Goal: Task Accomplishment & Management: Manage account settings

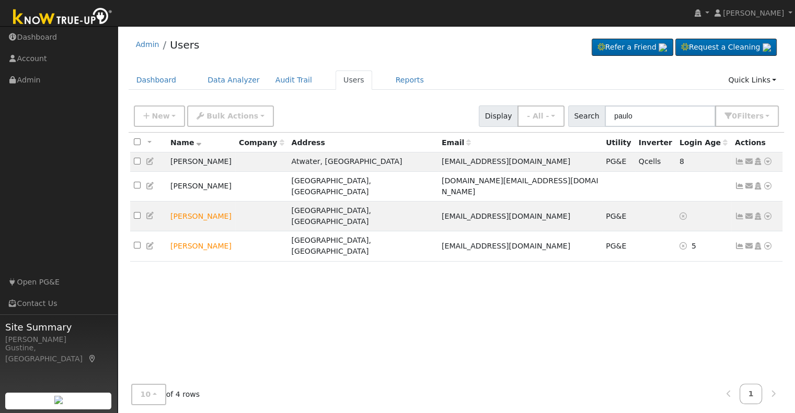
click at [667, 127] on div "New Add User Quick Add Quick Connect Quick Convert Lead Bulk Actions Send Email…" at bounding box center [457, 116] width 656 height 32
click at [667, 114] on input "paulo" at bounding box center [659, 116] width 111 height 21
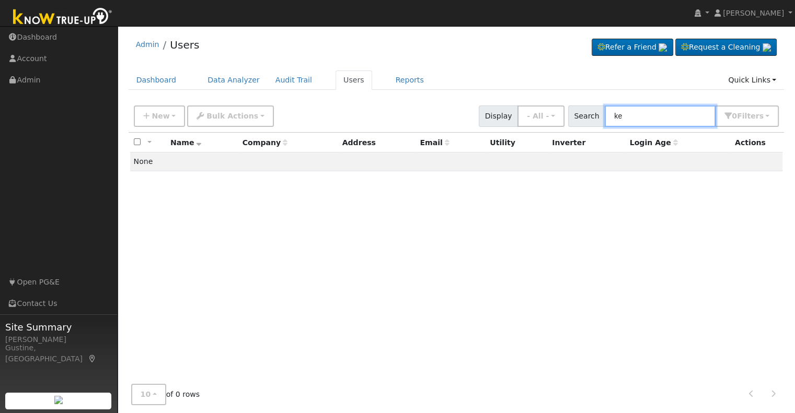
type input "k"
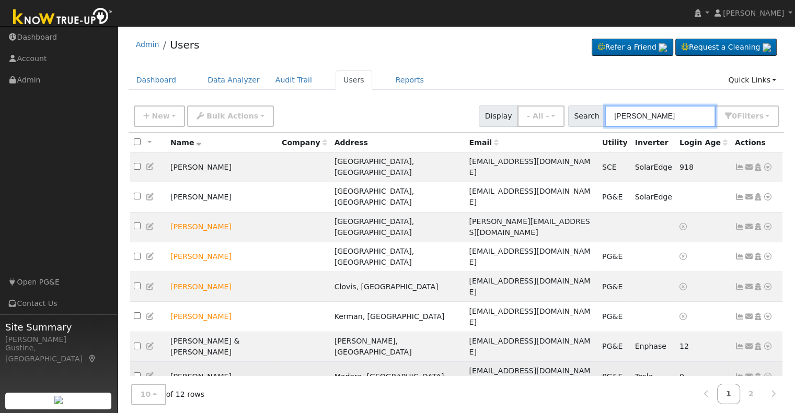
type input "kenneth s"
click at [731, 362] on td "Send Email... Copy a Link Reset Password Open Access Data Analyzer Reports Scen…" at bounding box center [757, 377] width 52 height 30
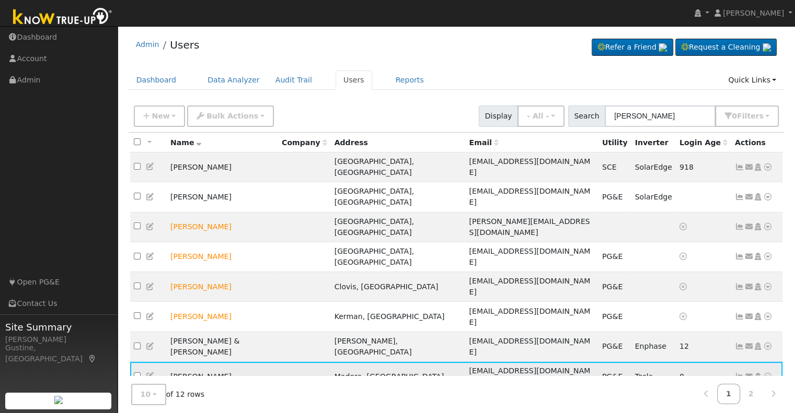
click at [739, 373] on icon at bounding box center [738, 376] width 9 height 7
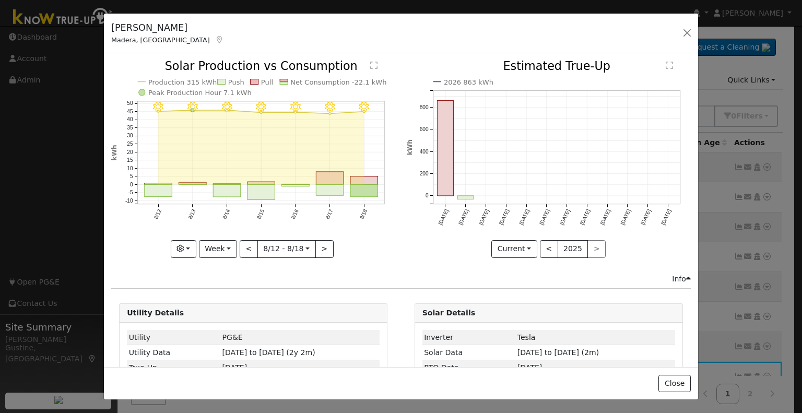
click at [341, 192] on icon "8/18 - Clear 8/17 - Clear 8/16 - Clear 8/15 - Clear 8/14 - Clear 8/13 - Clear 8…" at bounding box center [253, 159] width 284 height 196
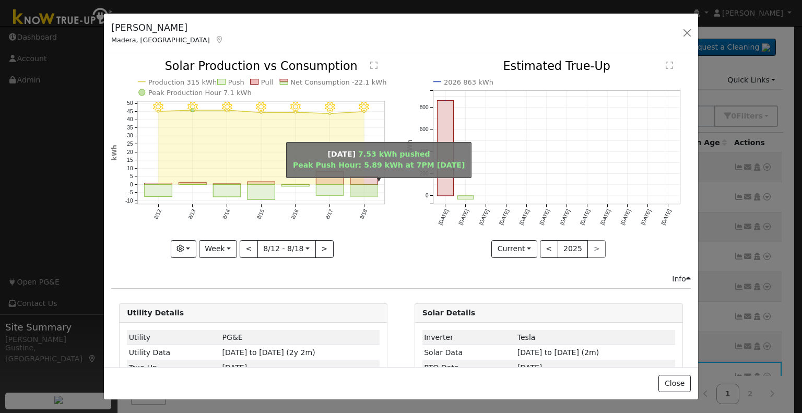
click at [360, 185] on rect "onclick=""" at bounding box center [365, 191] width 28 height 12
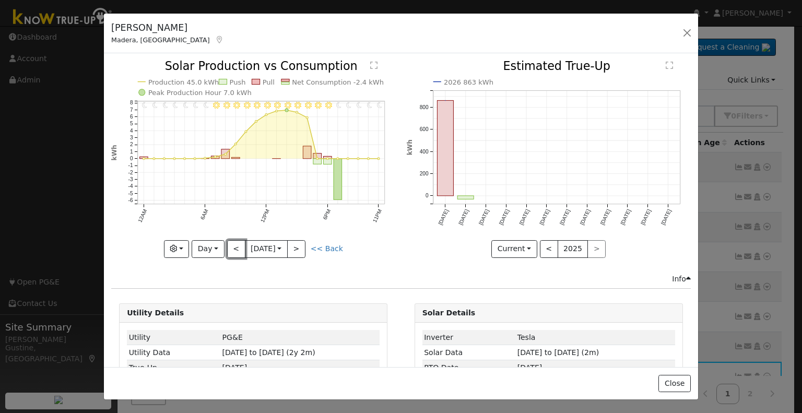
click at [236, 245] on button "<" at bounding box center [236, 249] width 18 height 18
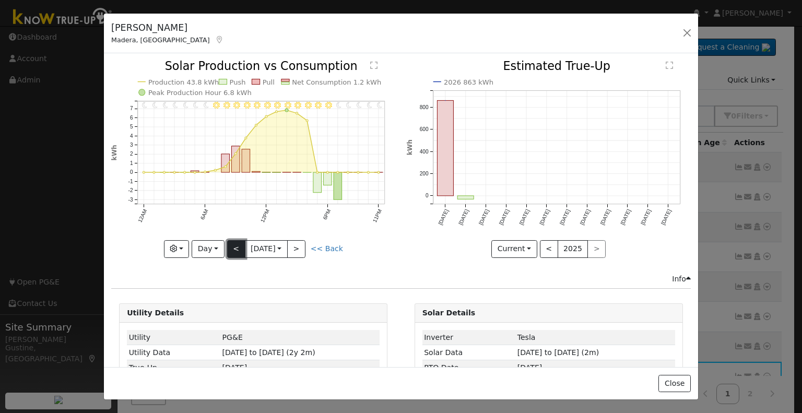
click at [234, 240] on button "<" at bounding box center [236, 249] width 18 height 18
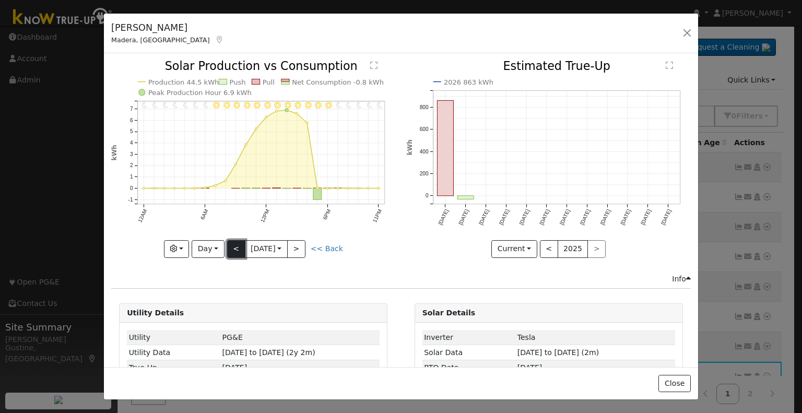
click at [227, 249] on button "<" at bounding box center [236, 249] width 18 height 18
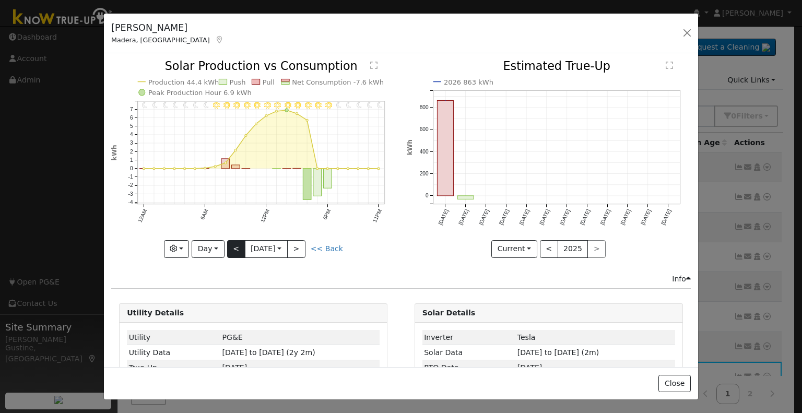
click at [226, 249] on icon "11PM - Clear 10PM - Clear 9PM - Clear 8PM - Clear 7PM - Clear 6PM - Clear 5PM -…" at bounding box center [253, 159] width 284 height 196
click at [242, 240] on button "<" at bounding box center [236, 249] width 18 height 18
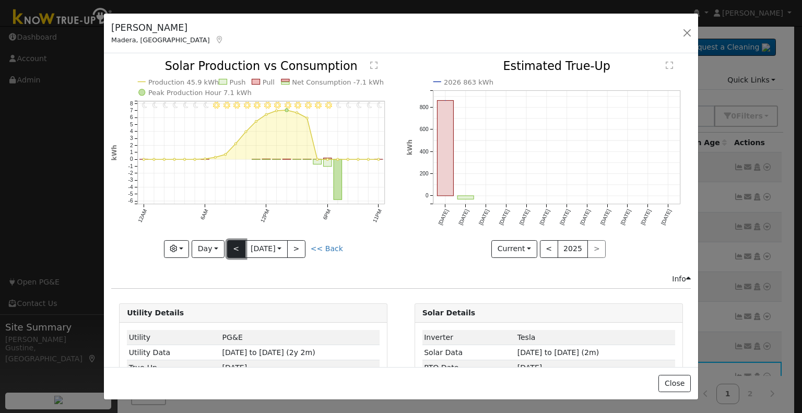
click at [238, 243] on button "<" at bounding box center [236, 249] width 18 height 18
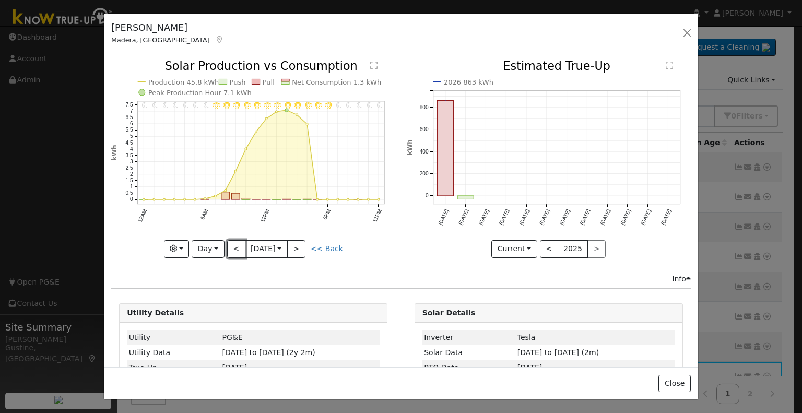
click at [238, 244] on button "<" at bounding box center [236, 249] width 18 height 18
type input "[DATE]"
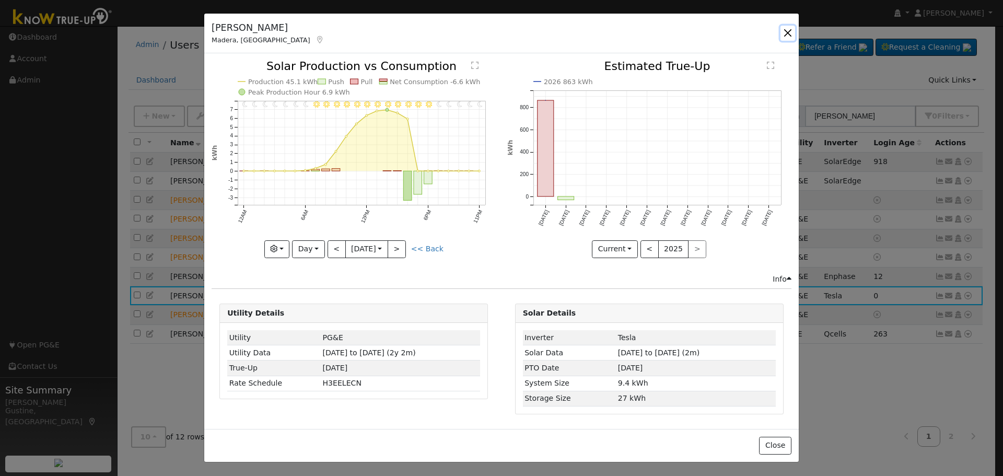
click at [783, 32] on button "button" at bounding box center [787, 33] width 15 height 15
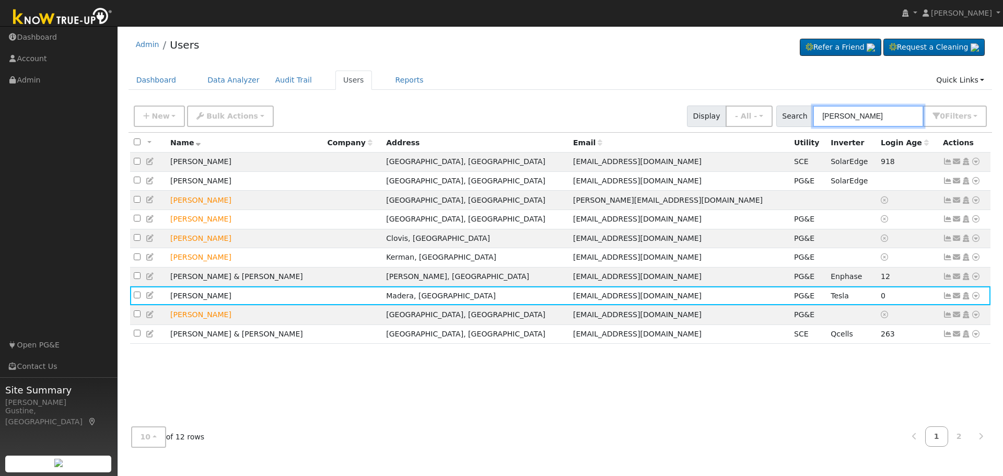
drag, startPoint x: 860, startPoint y: 112, endPoint x: 711, endPoint y: 99, distance: 149.5
click at [711, 99] on div "Admin Users Refer a Friend Request a Cleaning" at bounding box center [560, 243] width 875 height 424
click at [794, 104] on div "New Add User Quick Add Quick Connect Quick Convert Lead Bulk Actions Send Email…" at bounding box center [560, 114] width 857 height 25
click at [794, 106] on input "kenneth s" at bounding box center [868, 116] width 111 height 21
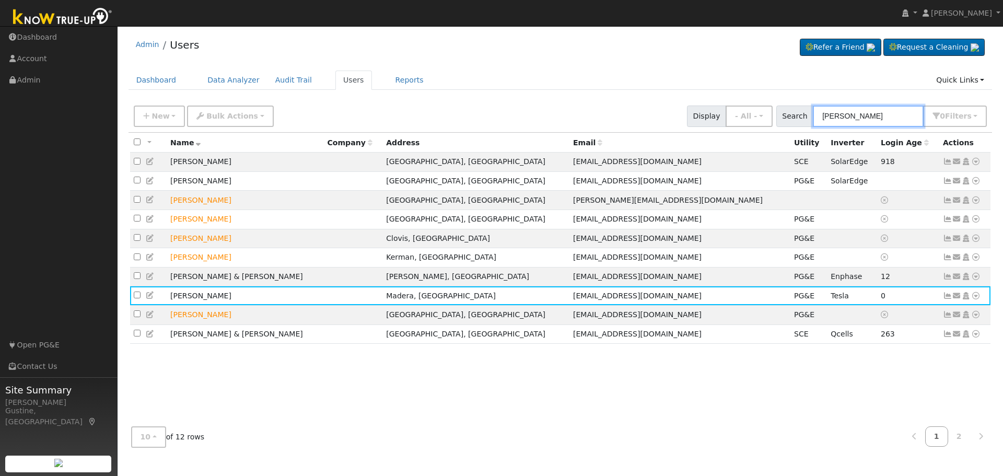
drag, startPoint x: 899, startPoint y: 106, endPoint x: 899, endPoint y: 111, distance: 5.8
click at [794, 109] on input "kenneth s" at bounding box center [868, 116] width 111 height 21
click at [794, 111] on input "kenneth s" at bounding box center [868, 116] width 111 height 21
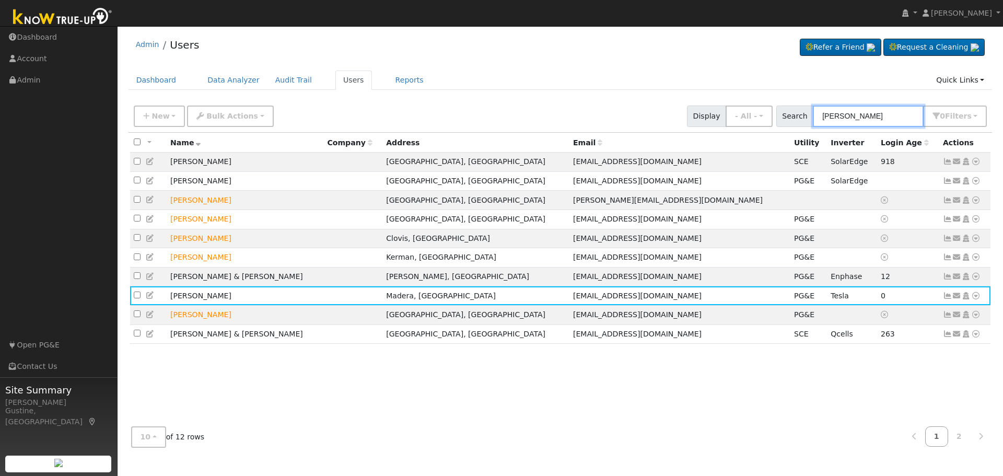
type input "Larry hunt"
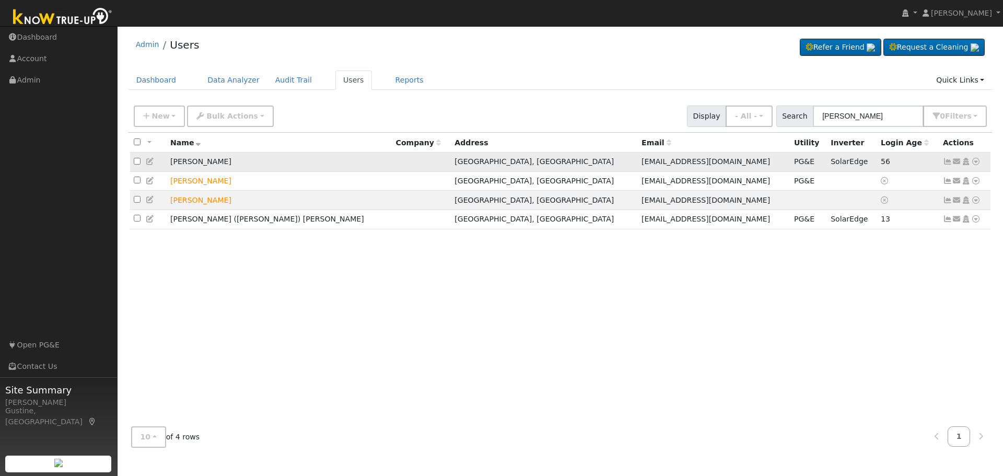
click at [794, 164] on icon at bounding box center [947, 161] width 9 height 7
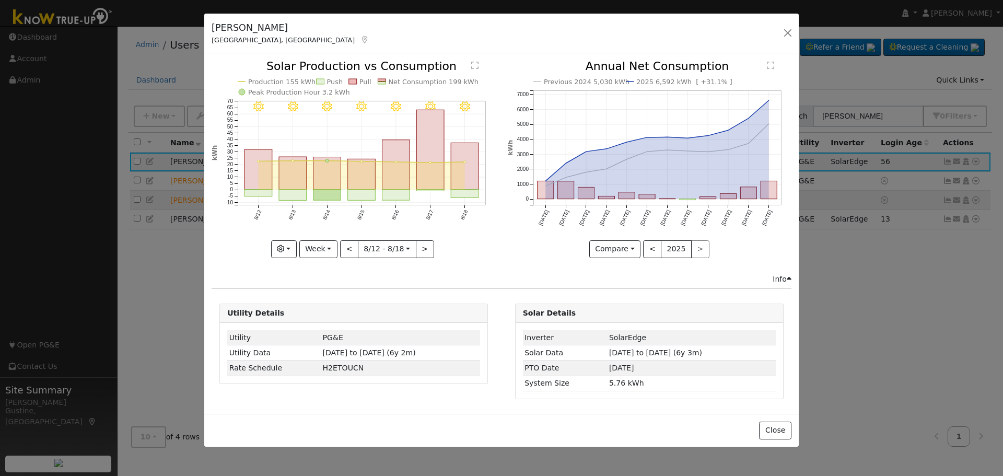
click at [360, 38] on icon at bounding box center [364, 39] width 9 height 7
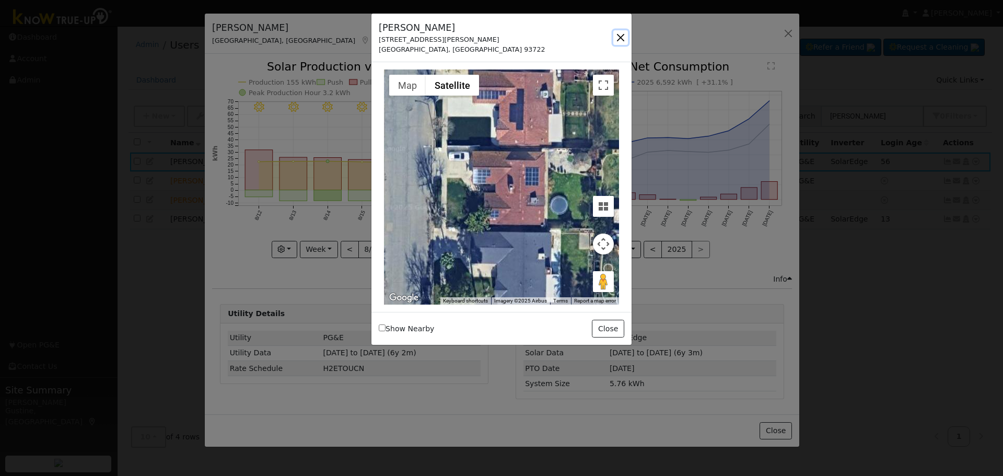
click at [614, 38] on button "button" at bounding box center [620, 37] width 15 height 15
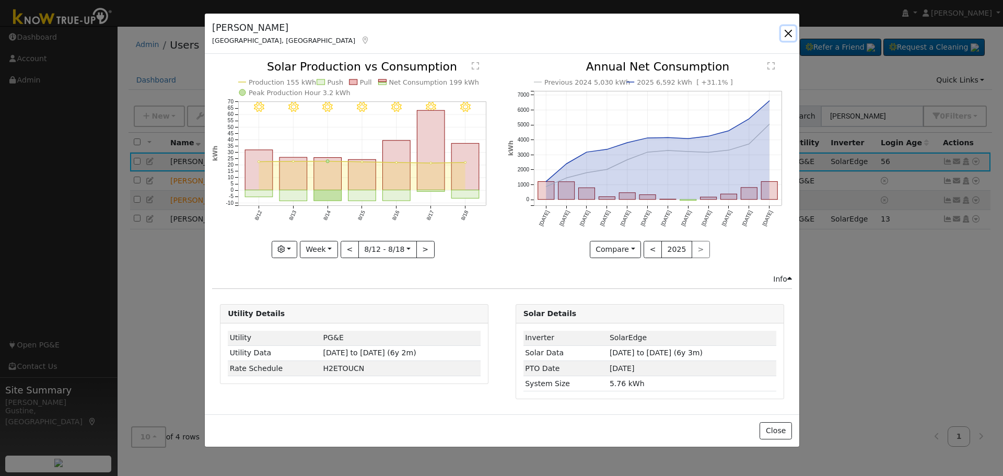
click at [784, 33] on button "button" at bounding box center [788, 33] width 15 height 15
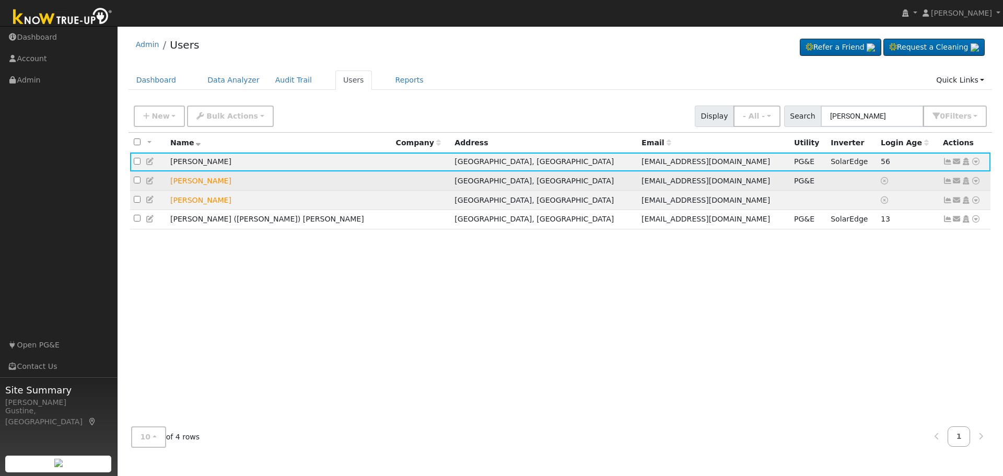
click at [794, 182] on icon at bounding box center [947, 180] width 9 height 7
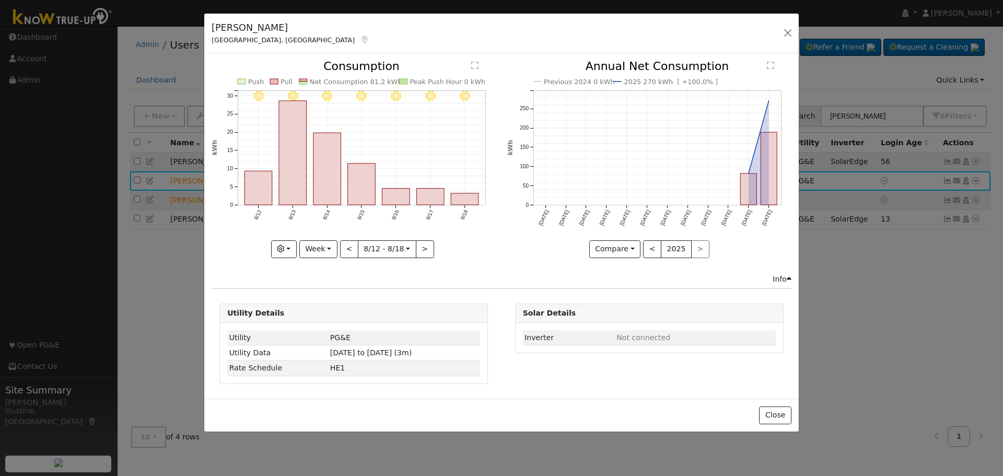
click at [360, 39] on icon at bounding box center [364, 39] width 9 height 7
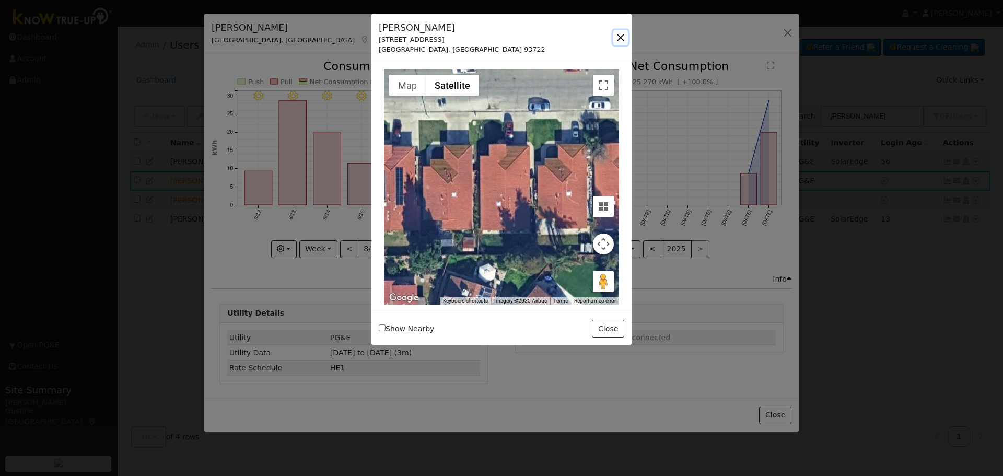
click at [622, 34] on button "button" at bounding box center [620, 37] width 15 height 15
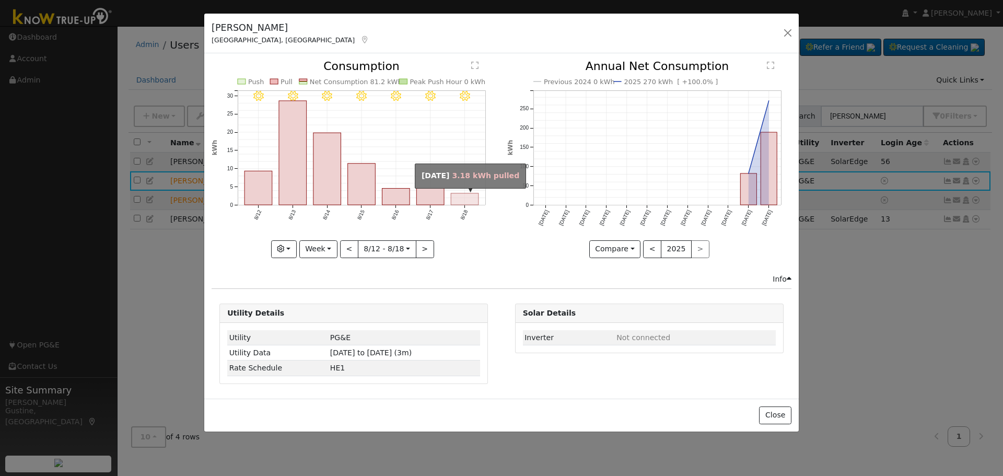
click at [476, 194] on rect "onclick=""" at bounding box center [465, 198] width 28 height 11
type input "[DATE]"
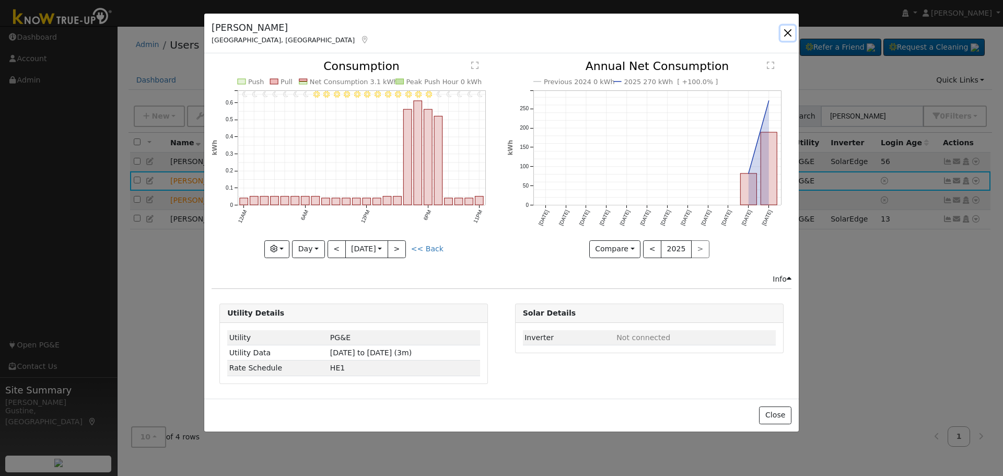
click at [788, 36] on button "button" at bounding box center [787, 33] width 15 height 15
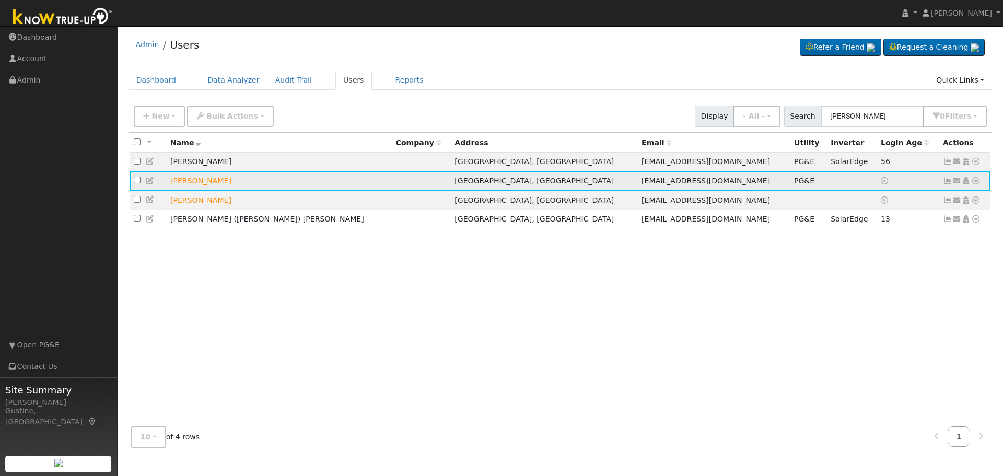
click at [794, 183] on icon at bounding box center [975, 180] width 9 height 7
click at [794, 198] on link "Data Analyzer" at bounding box center [942, 199] width 76 height 15
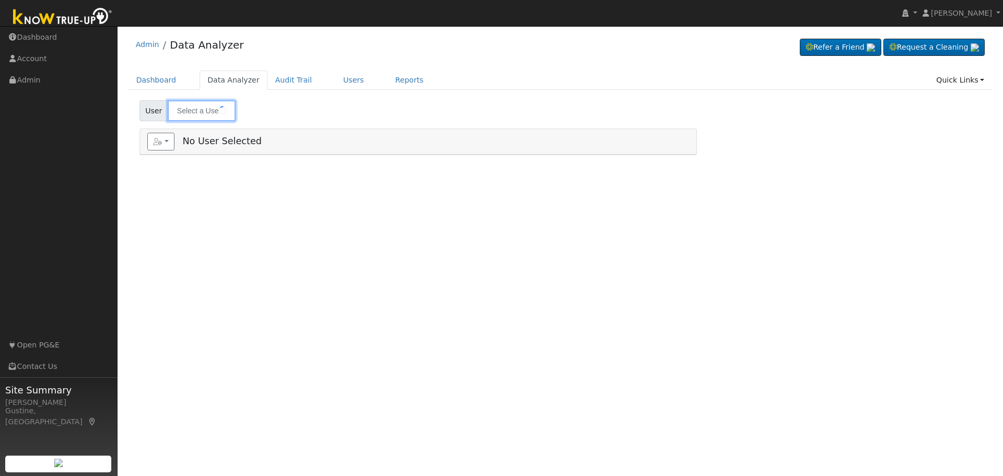
type input "Larry Hunt"
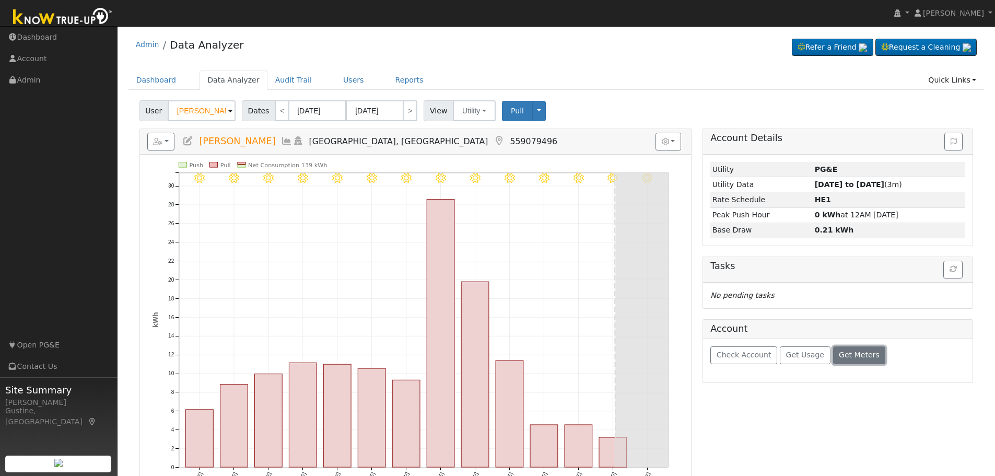
click at [839, 354] on span "Get Meters" at bounding box center [859, 355] width 41 height 8
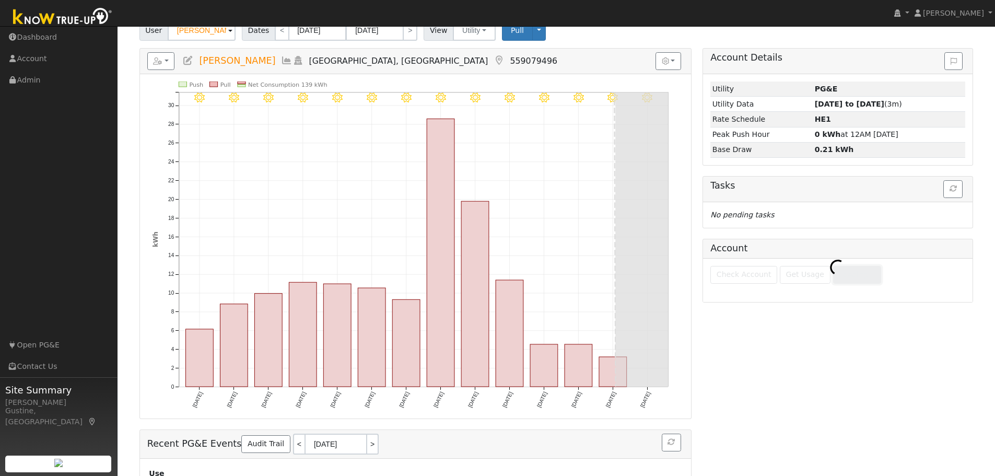
scroll to position [104, 0]
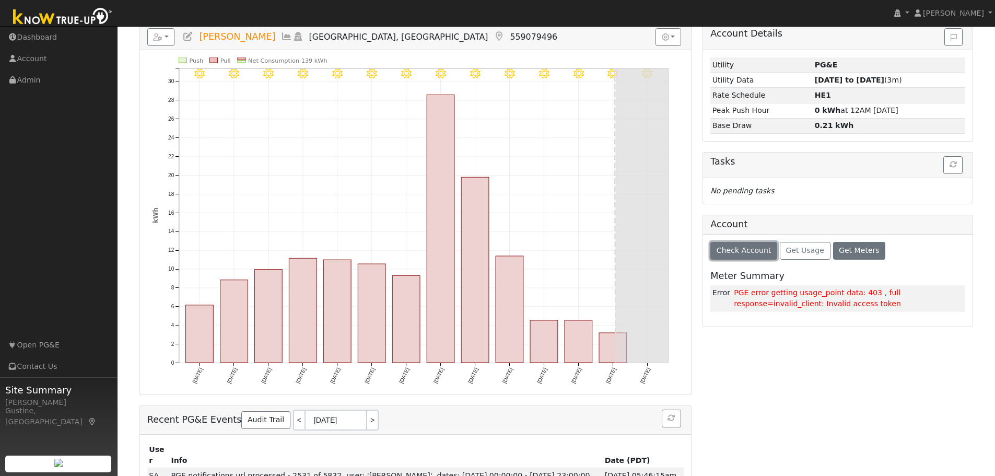
click at [745, 256] on button "Check Account" at bounding box center [743, 251] width 67 height 18
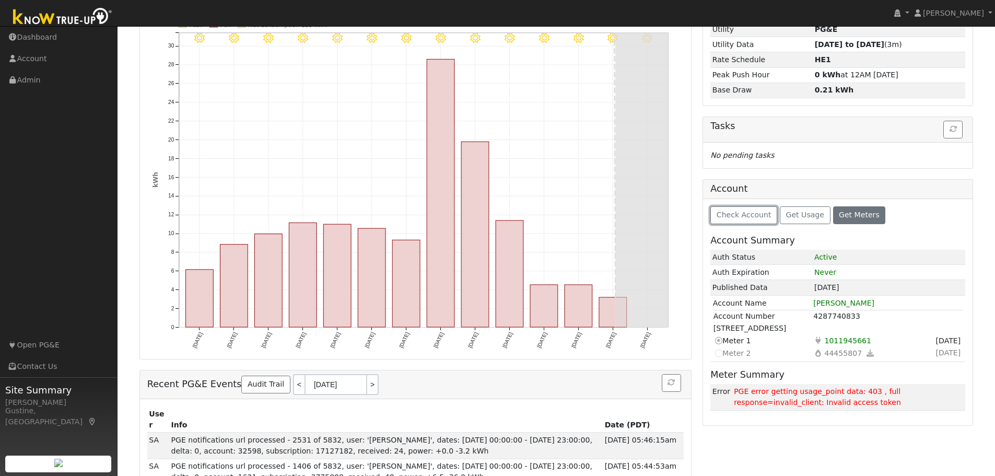
scroll to position [157, 0]
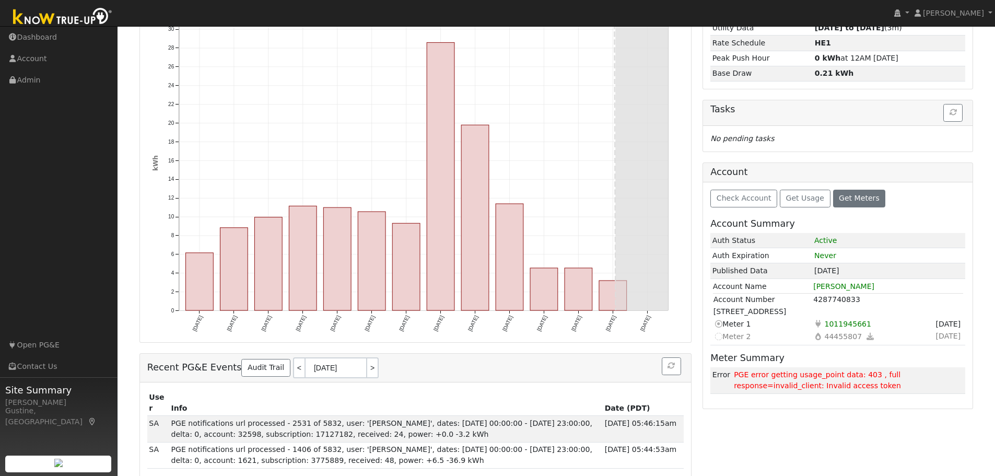
click at [962, 200] on div "Check Account Get Usage Get Meters Account Summary Auth Status Active Auth Expi…" at bounding box center [838, 295] width 270 height 226
click at [936, 275] on td "08/01/23" at bounding box center [888, 270] width 153 height 15
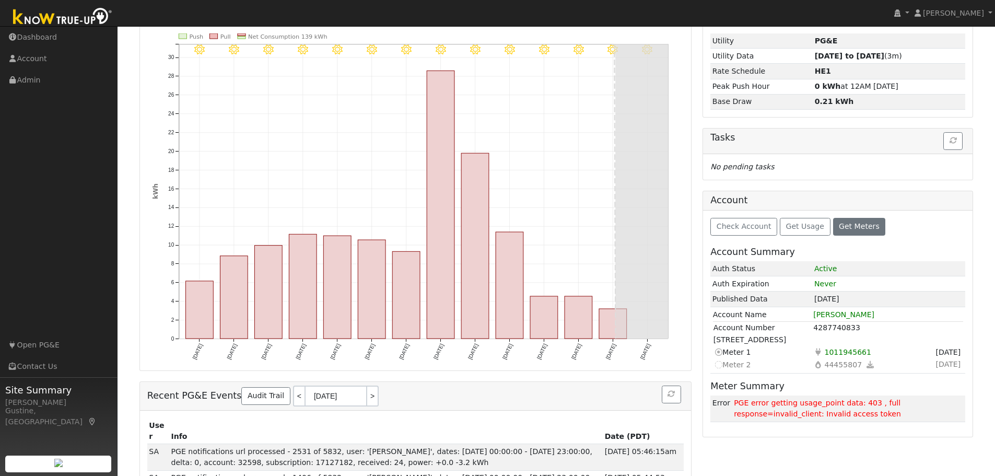
scroll to position [0, 0]
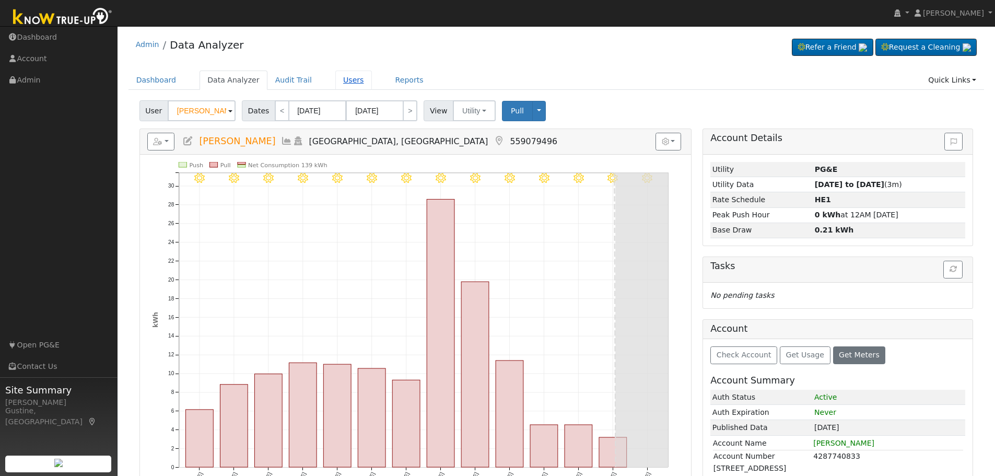
click at [336, 78] on link "Users" at bounding box center [353, 80] width 37 height 19
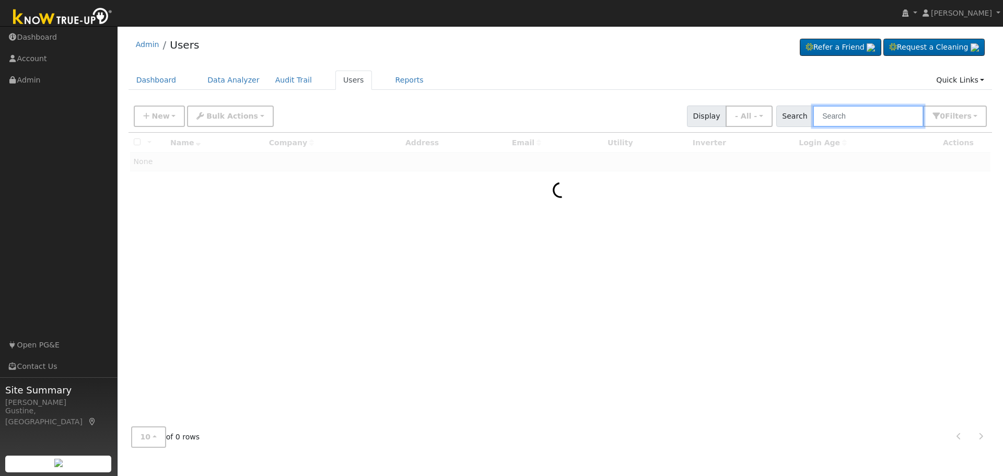
click at [838, 119] on input "text" at bounding box center [868, 116] width 111 height 21
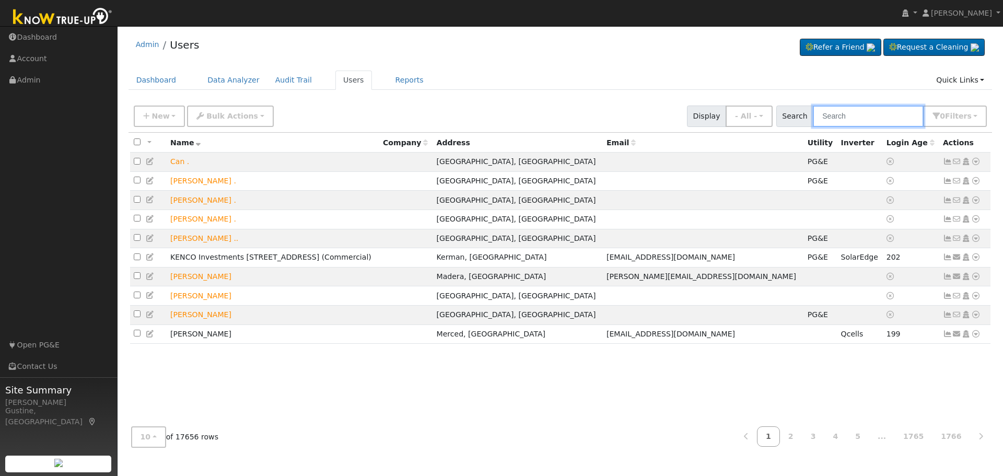
type input "f"
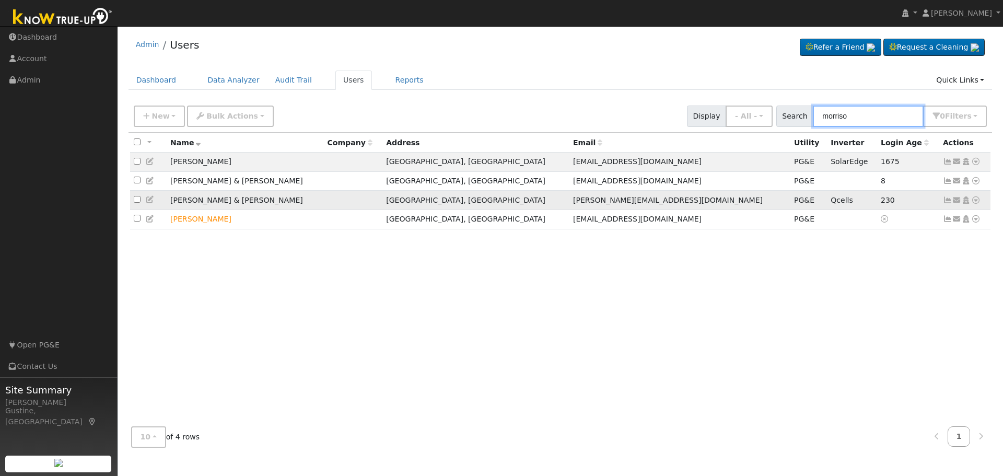
type input "morriso"
click at [948, 202] on icon at bounding box center [947, 199] width 9 height 7
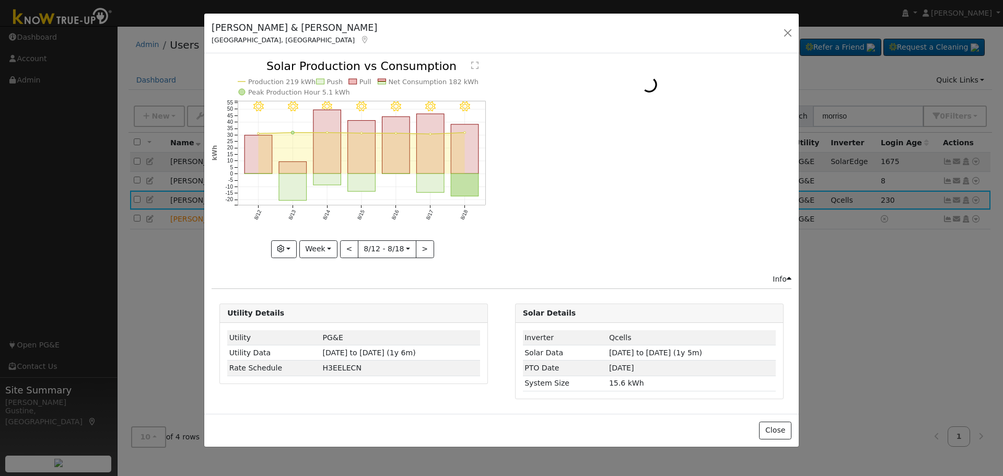
click at [446, 182] on icon "8/18 - Clear 8/17 - Clear 8/16 - Clear 8/15 - Clear 8/14 - Clear 8/13 - Clear 8…" at bounding box center [354, 159] width 284 height 196
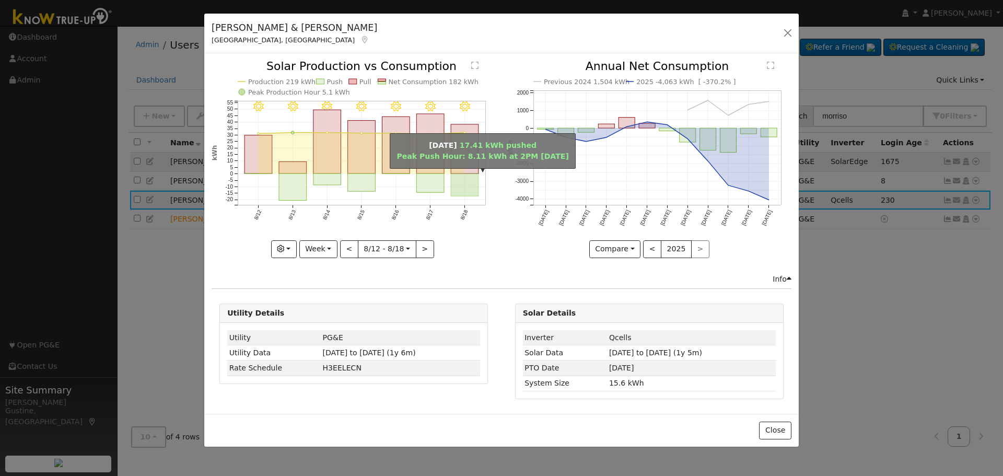
click at [453, 180] on rect "onclick=""" at bounding box center [465, 185] width 28 height 22
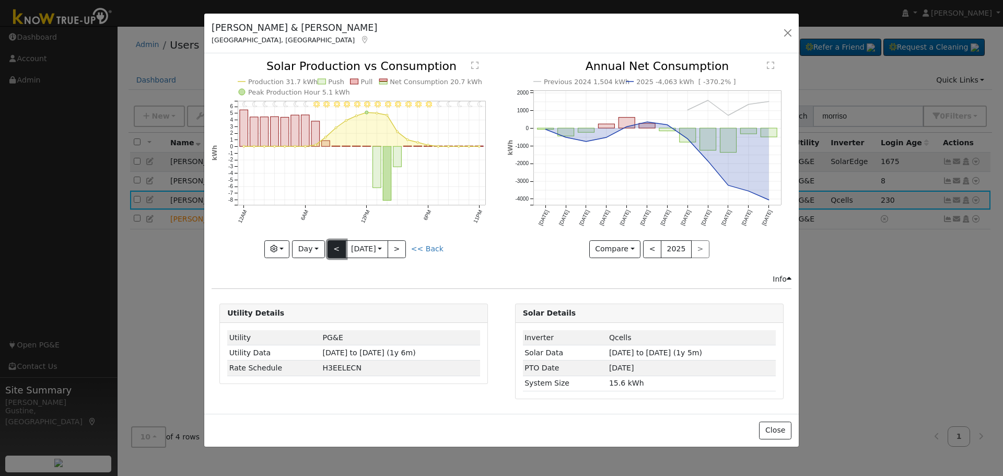
click at [331, 247] on button "<" at bounding box center [337, 249] width 18 height 18
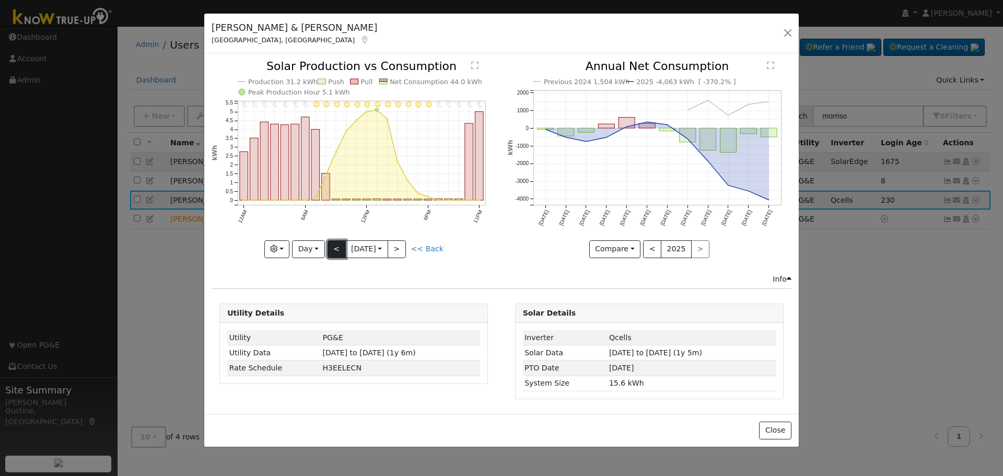
click at [331, 246] on button "<" at bounding box center [337, 249] width 18 height 18
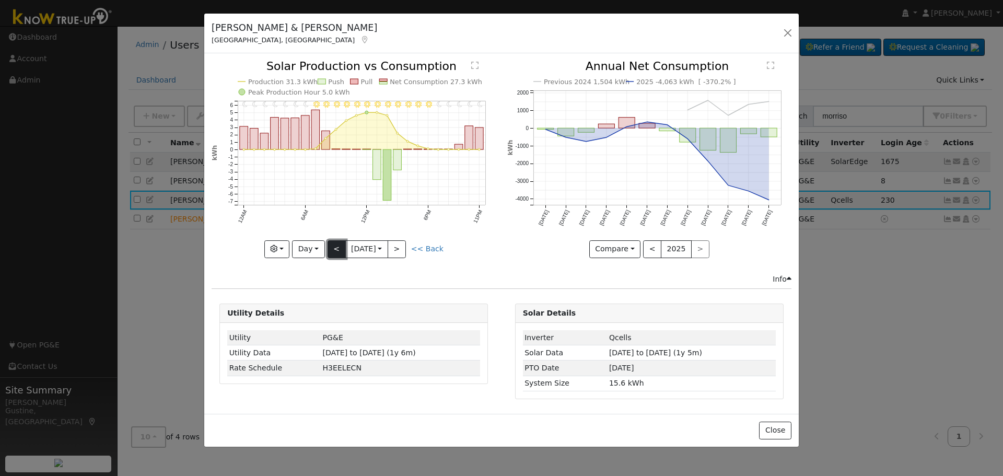
click at [331, 246] on button "<" at bounding box center [337, 249] width 18 height 18
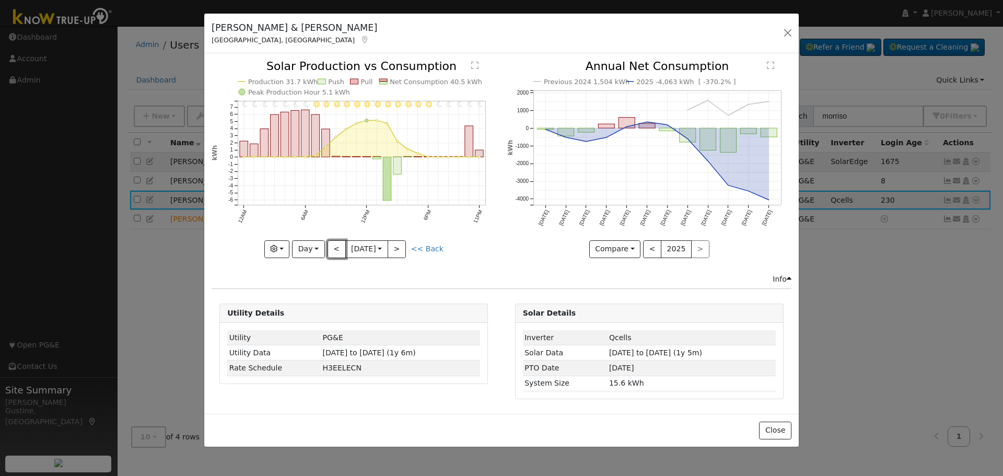
click at [330, 246] on button "<" at bounding box center [337, 249] width 18 height 18
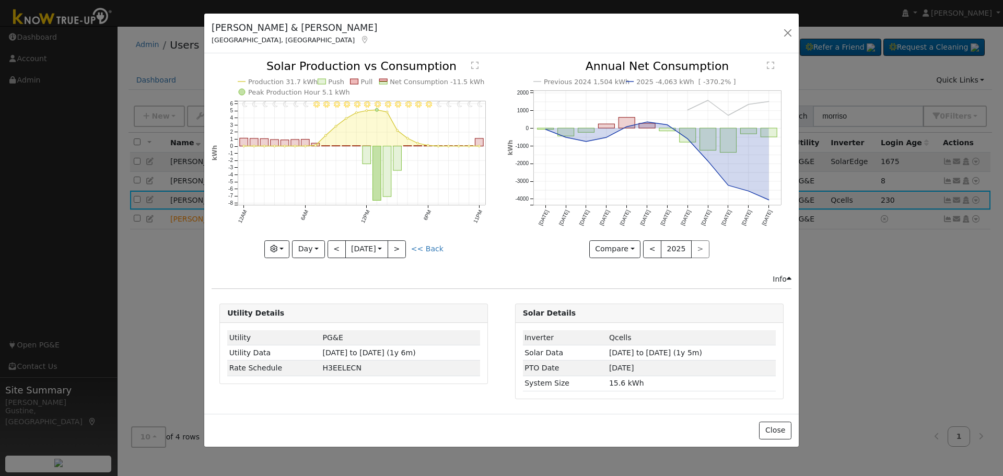
click at [330, 246] on div "11PM - Clear 10PM - Clear 9PM - Clear 8PM - Clear 7PM - Clear 6PM - Clear 5PM -…" at bounding box center [354, 159] width 284 height 197
click at [330, 246] on button "<" at bounding box center [337, 249] width 18 height 18
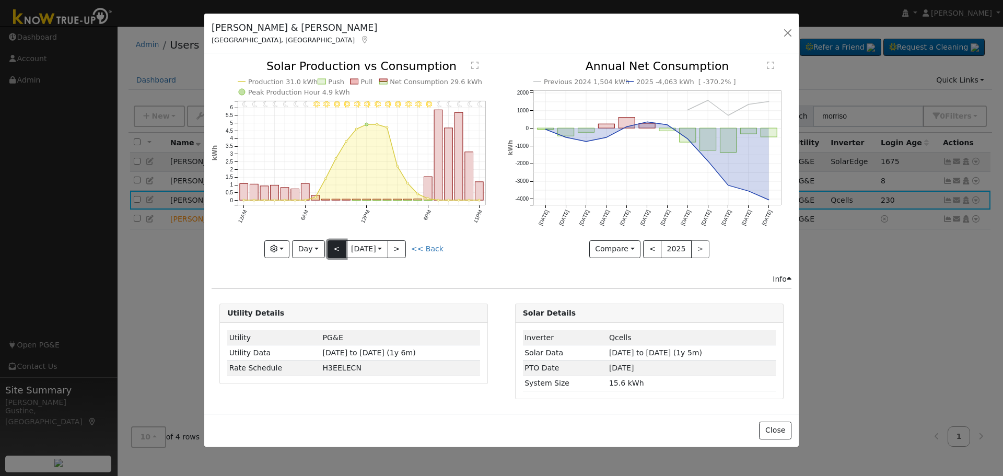
click at [330, 246] on button "<" at bounding box center [337, 249] width 18 height 18
type input "[DATE]"
